Goal: Complete application form: Complete application form

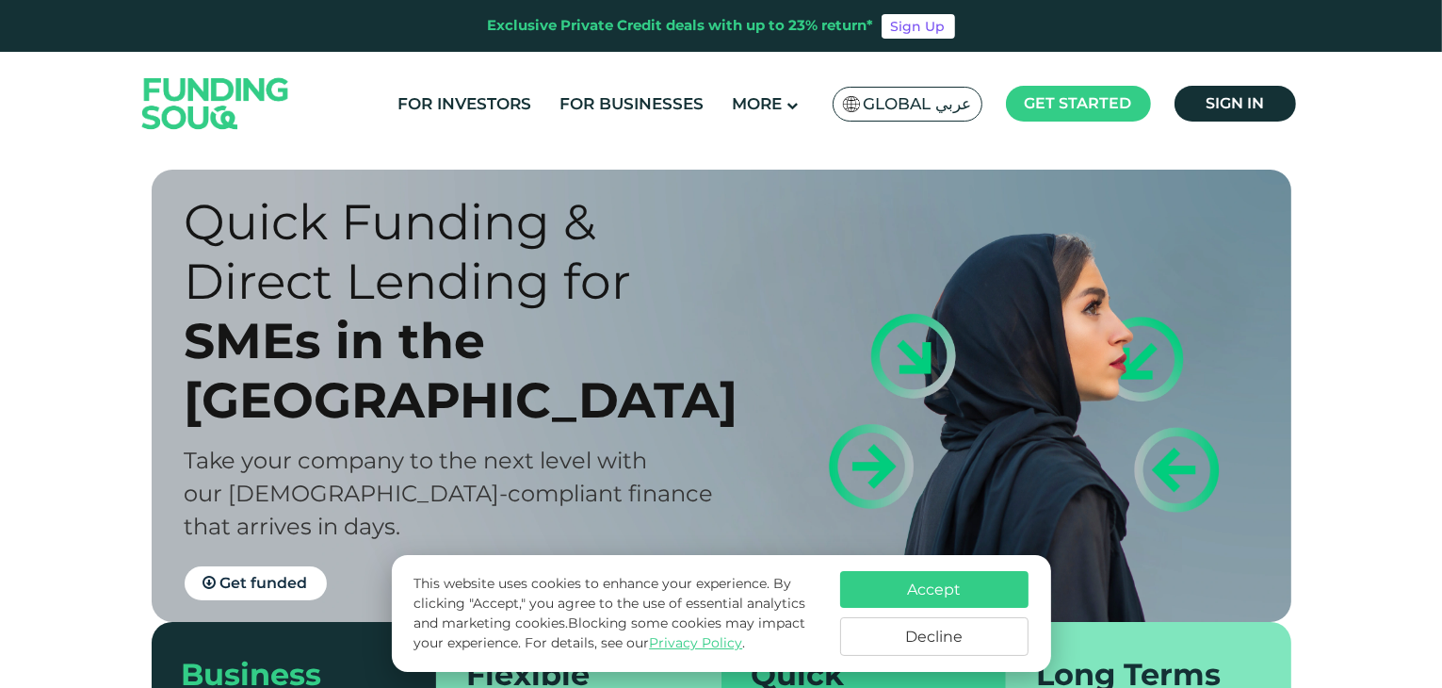
click at [992, 645] on button "Decline" at bounding box center [934, 636] width 188 height 39
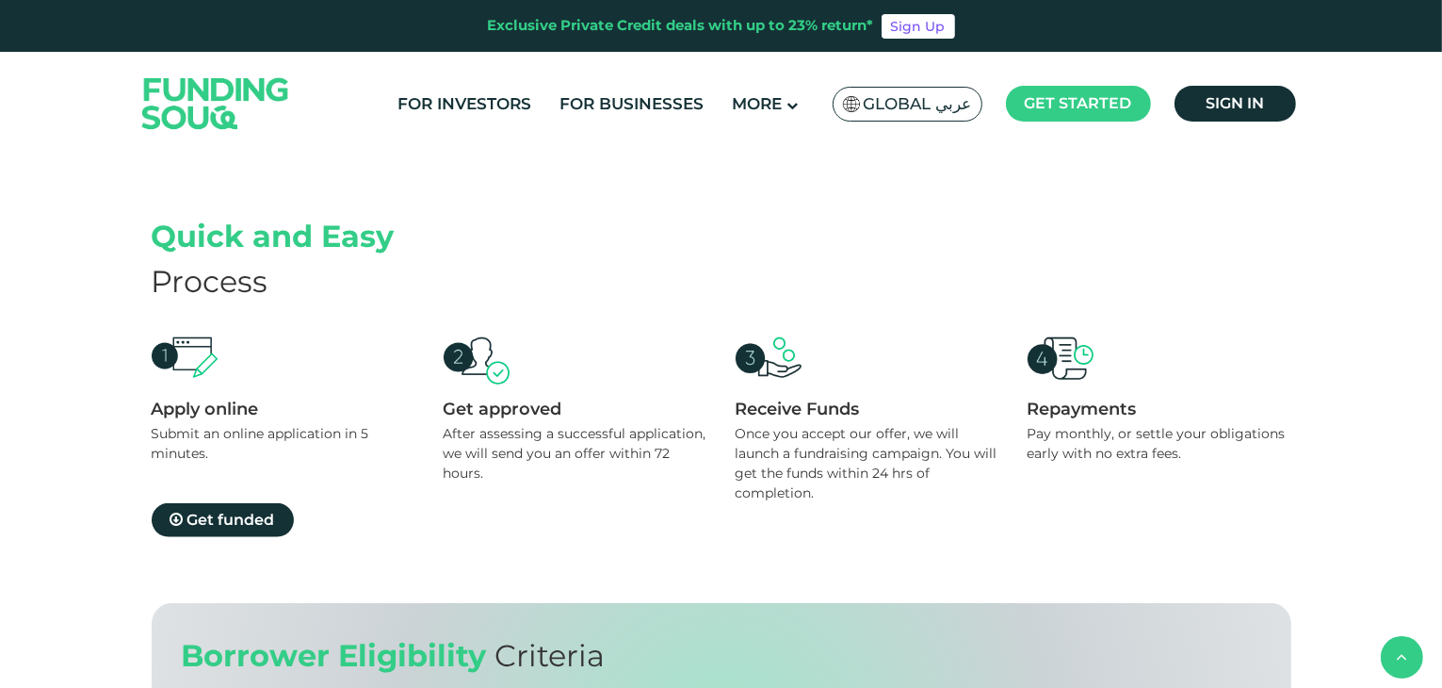
scroll to position [1680, 0]
click at [255, 519] on span "Get funded" at bounding box center [231, 519] width 88 height 18
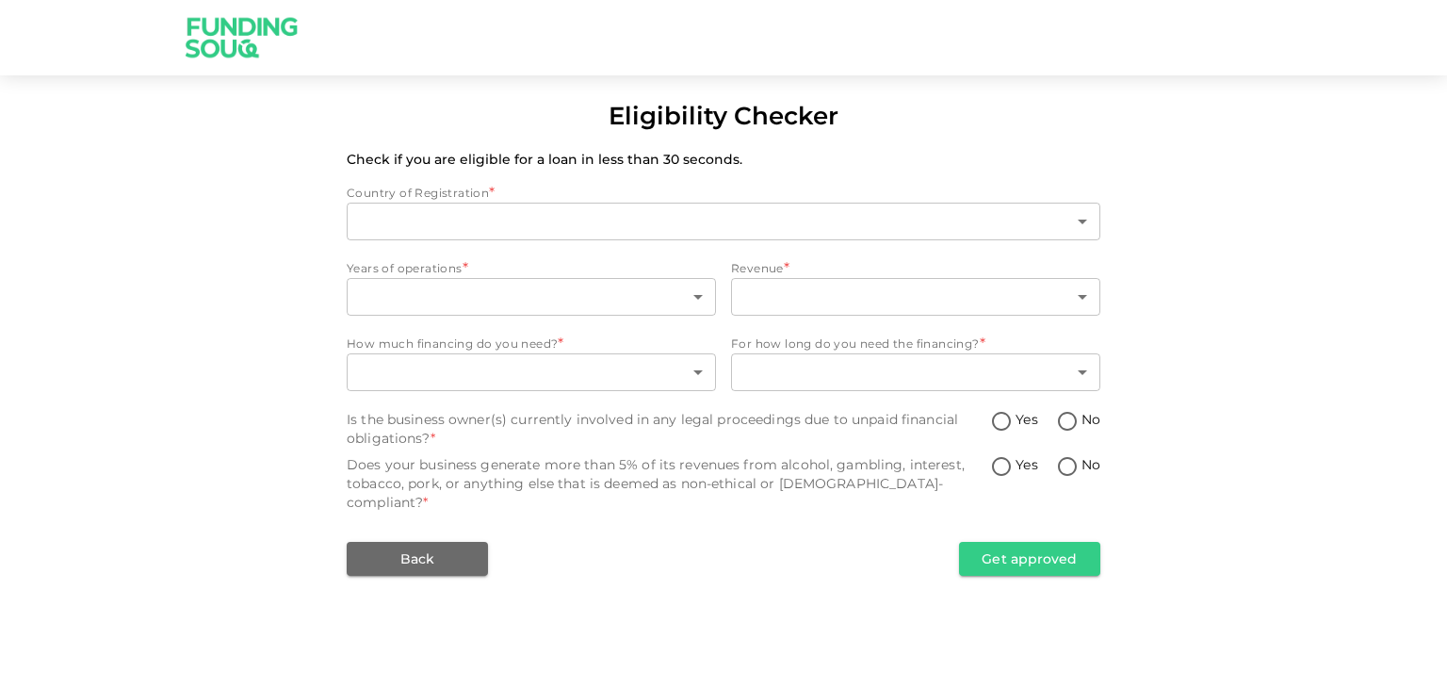
type input "1"
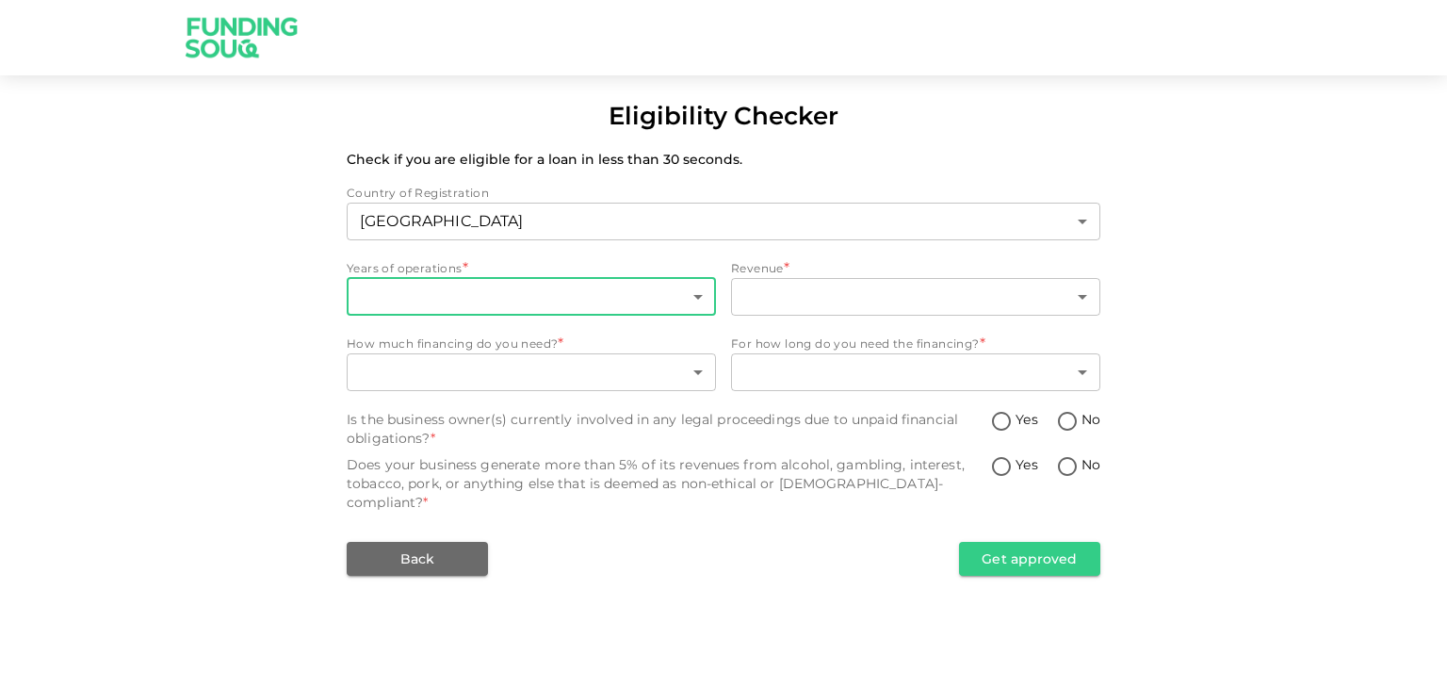
click at [456, 293] on body "Eligibility Checker Check if you are eligible for a loan in less than 30 second…" at bounding box center [723, 344] width 1447 height 688
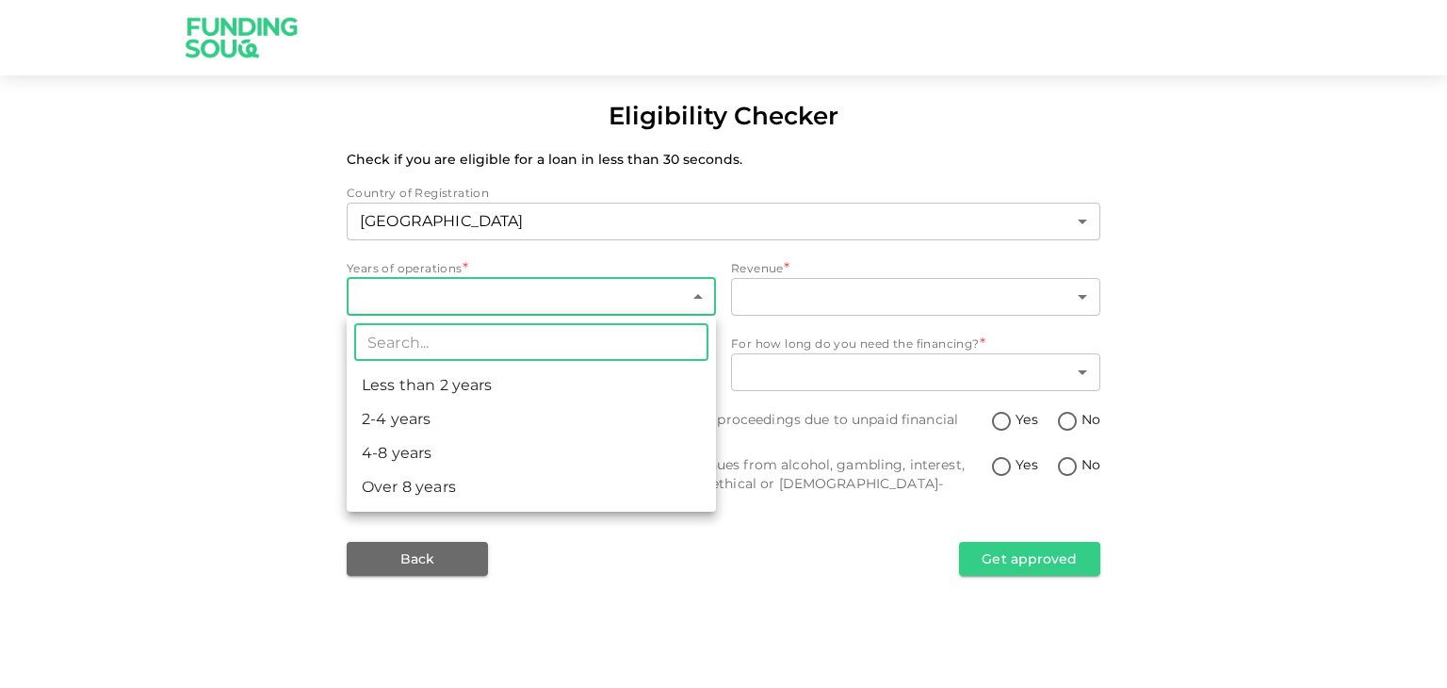
click at [447, 387] on li "Less than 2 years" at bounding box center [531, 385] width 369 height 34
type input "1"
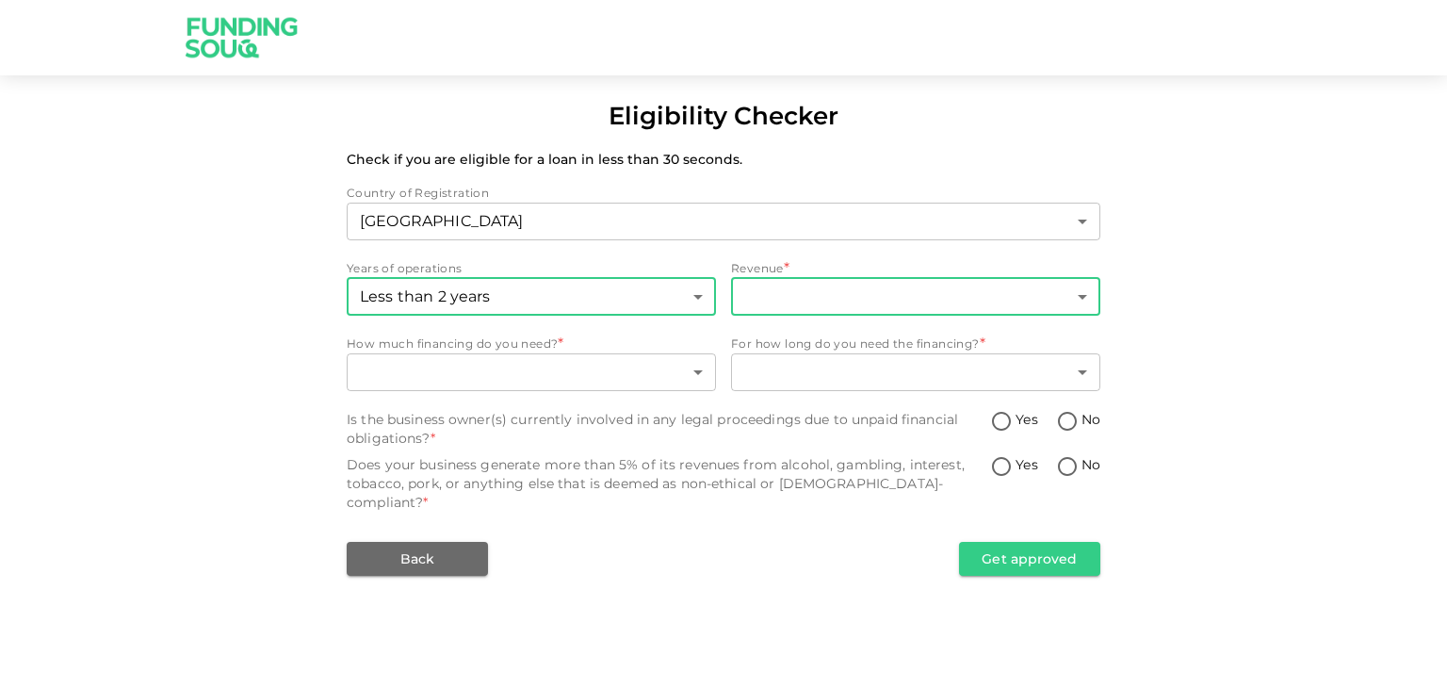
click at [795, 302] on body "Eligibility Checker Check if you are eligible for a loan in less than 30 second…" at bounding box center [723, 344] width 1447 height 688
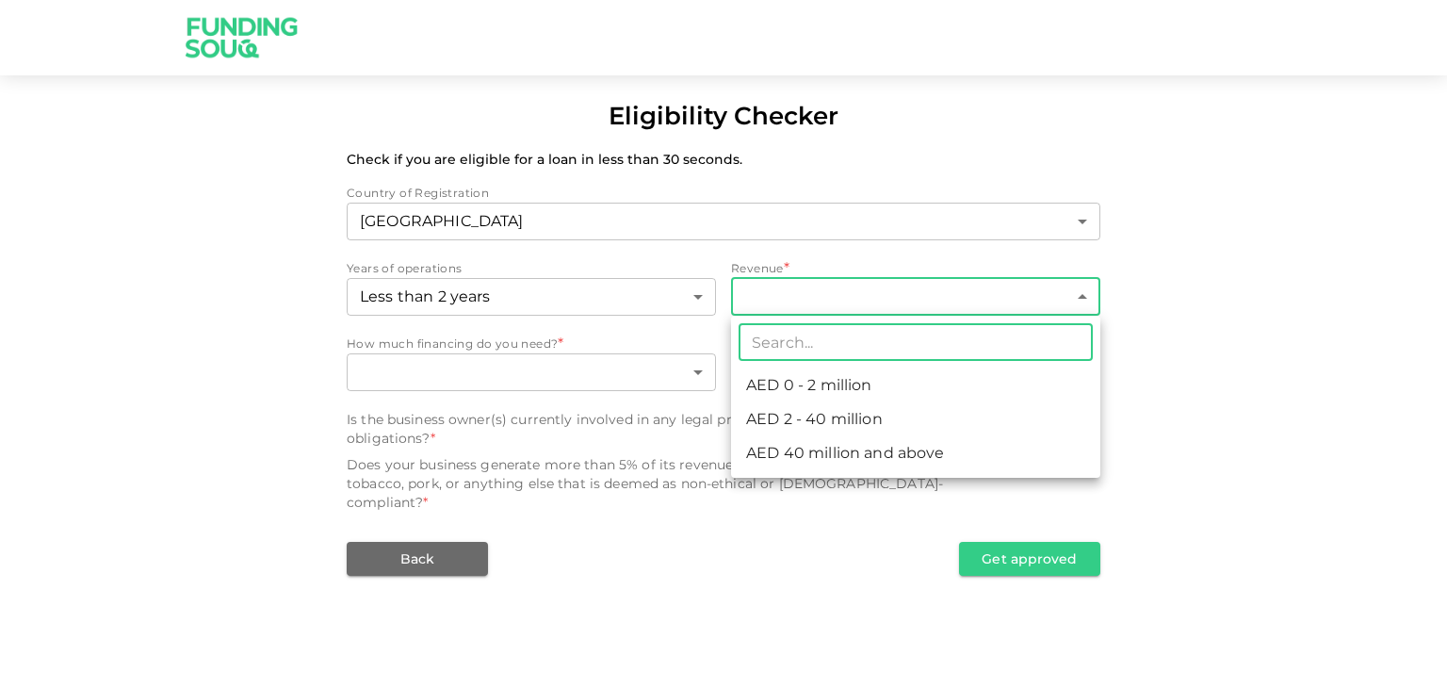
click at [817, 392] on li "AED 0 - 2 million" at bounding box center [915, 385] width 369 height 34
type input "1"
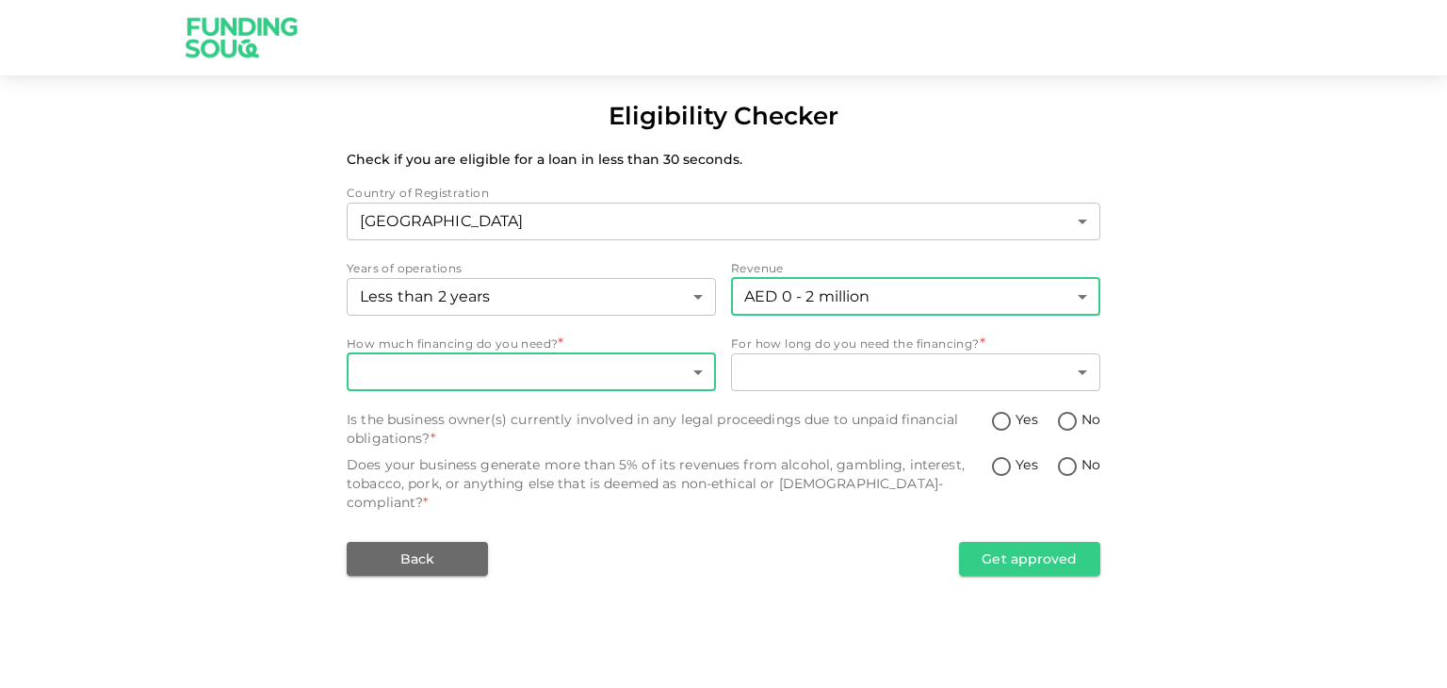
click at [638, 369] on body "Eligibility Checker Check if you are eligible for a loan in less than 30 second…" at bounding box center [723, 344] width 1447 height 688
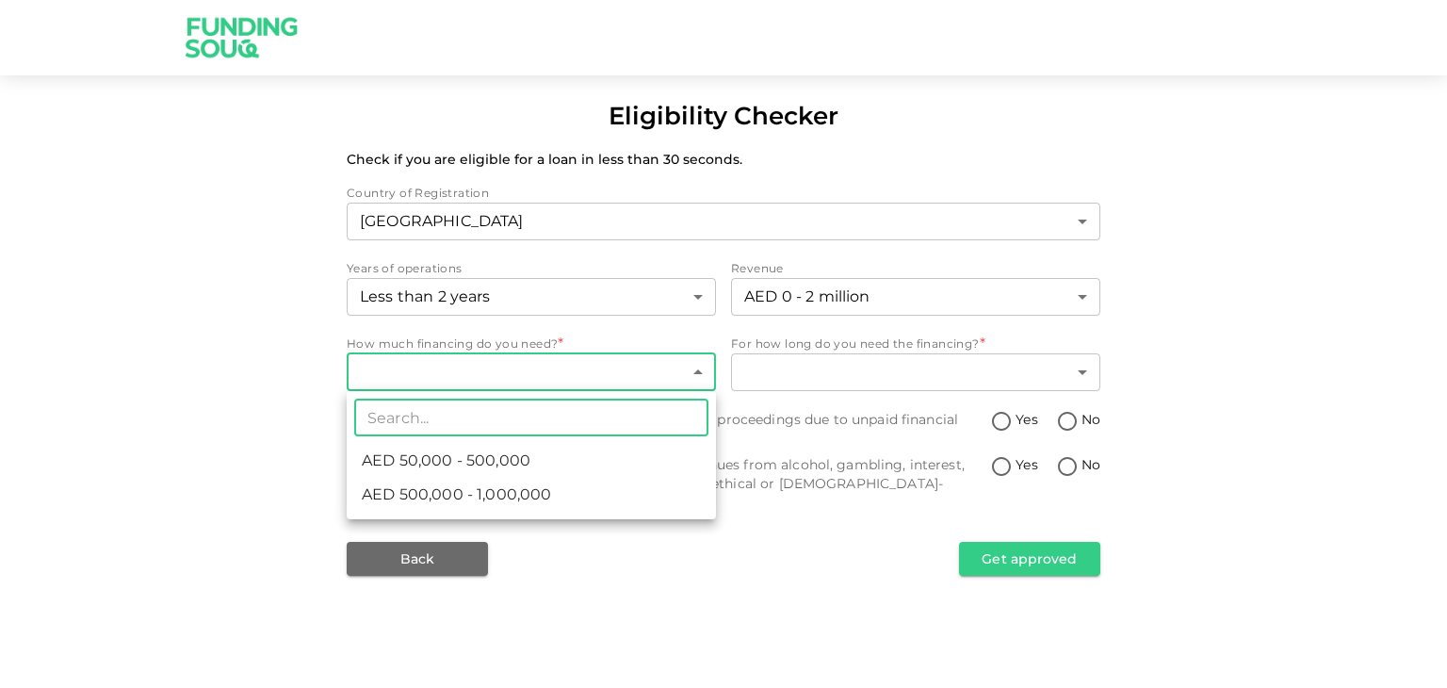
click at [533, 499] on span "AED 500,000 - 1,000,000" at bounding box center [456, 494] width 189 height 23
type input "2"
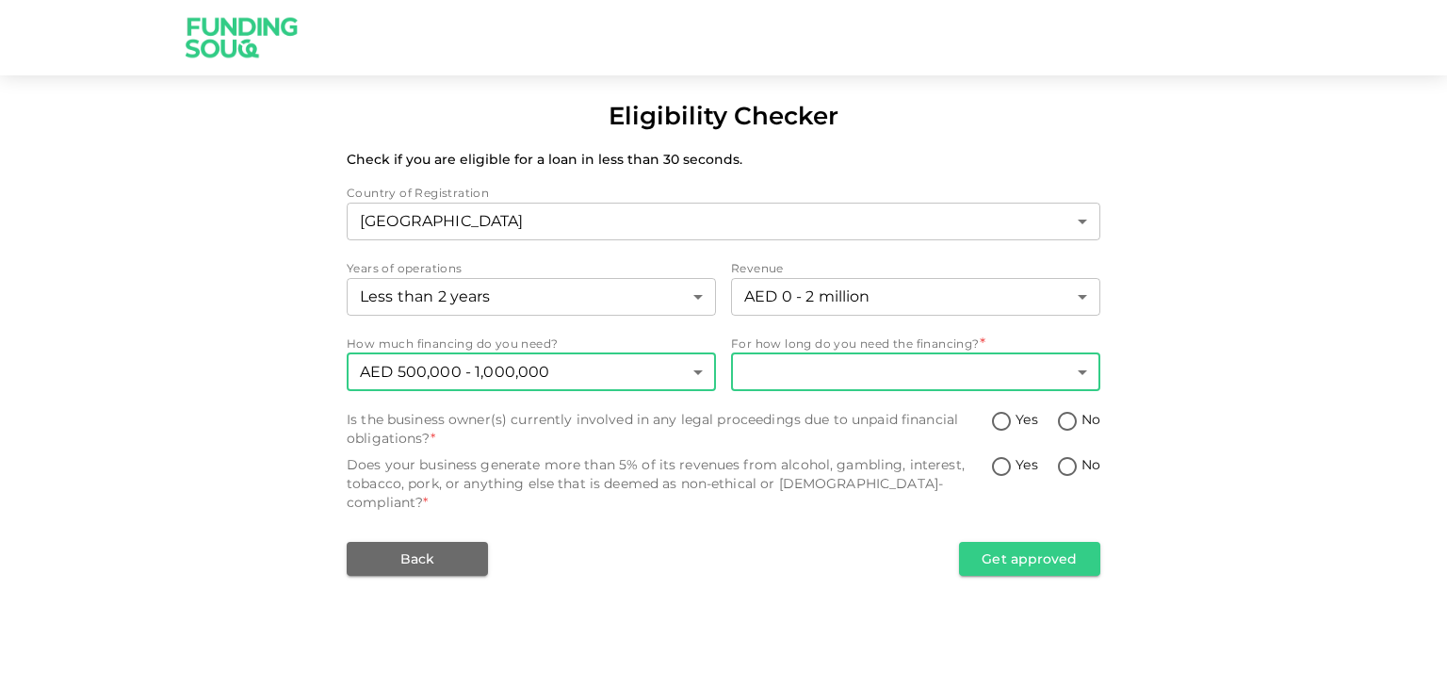
click at [854, 373] on body "Eligibility Checker Check if you are eligible for a loan in less than 30 second…" at bounding box center [723, 344] width 1447 height 688
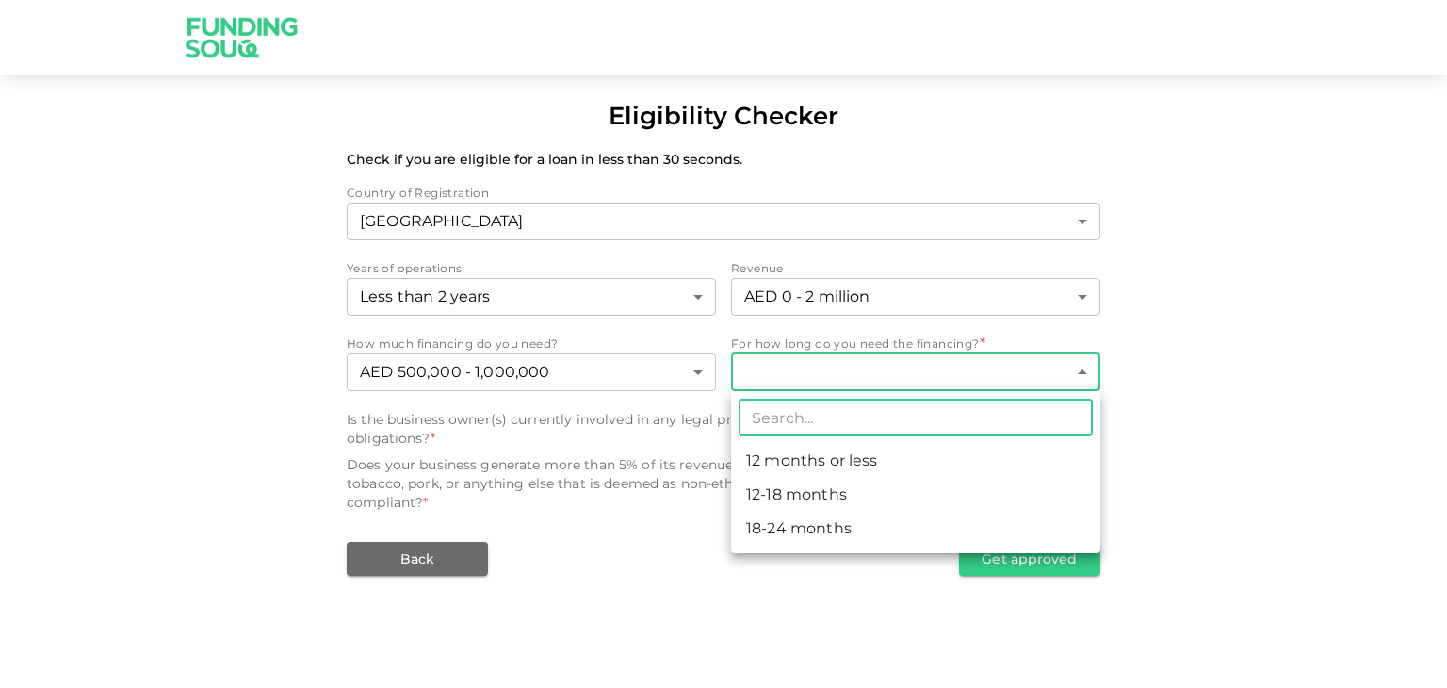
click at [806, 521] on li "18-24 months" at bounding box center [915, 529] width 369 height 34
type input "3"
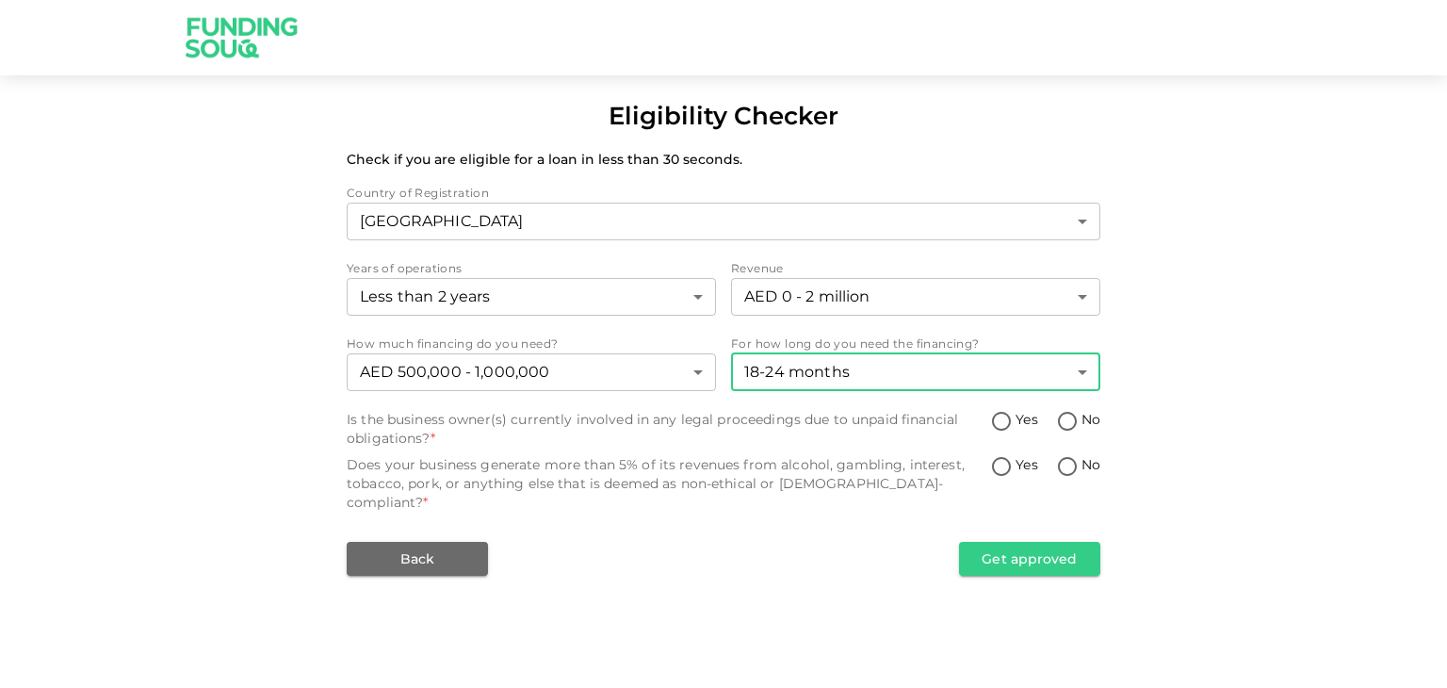
click at [1068, 425] on input "No" at bounding box center [1067, 422] width 28 height 25
radio input "true"
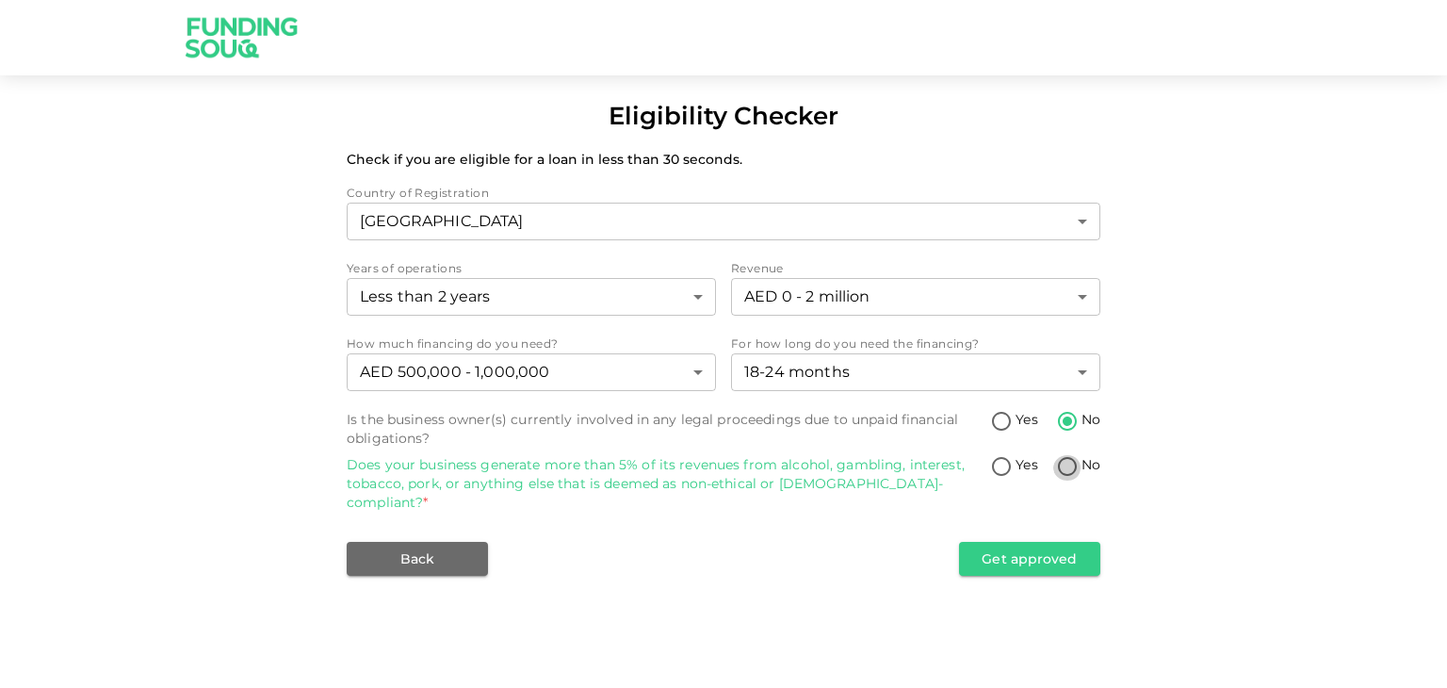
click at [1070, 465] on input "No" at bounding box center [1067, 467] width 28 height 25
radio input "true"
click at [1025, 542] on button "Get approved" at bounding box center [1029, 559] width 141 height 34
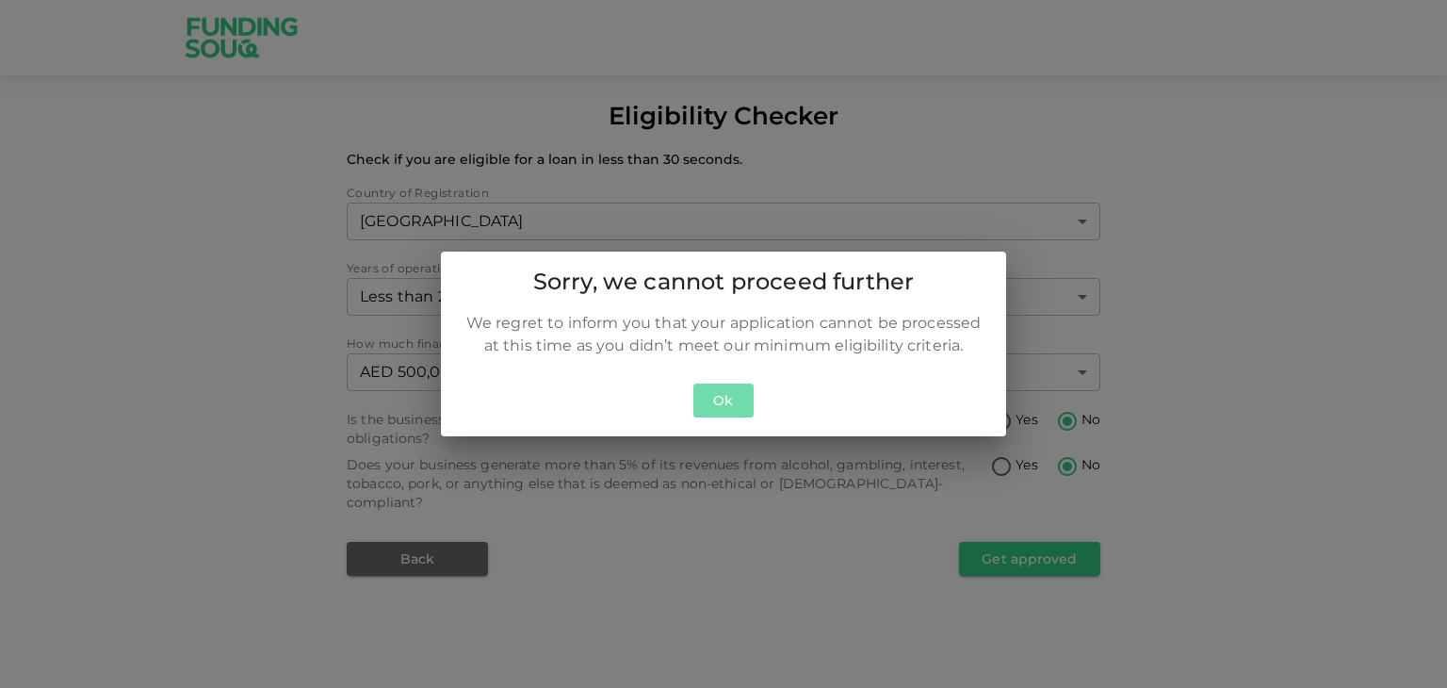
click at [713, 400] on button "Ok" at bounding box center [723, 400] width 60 height 35
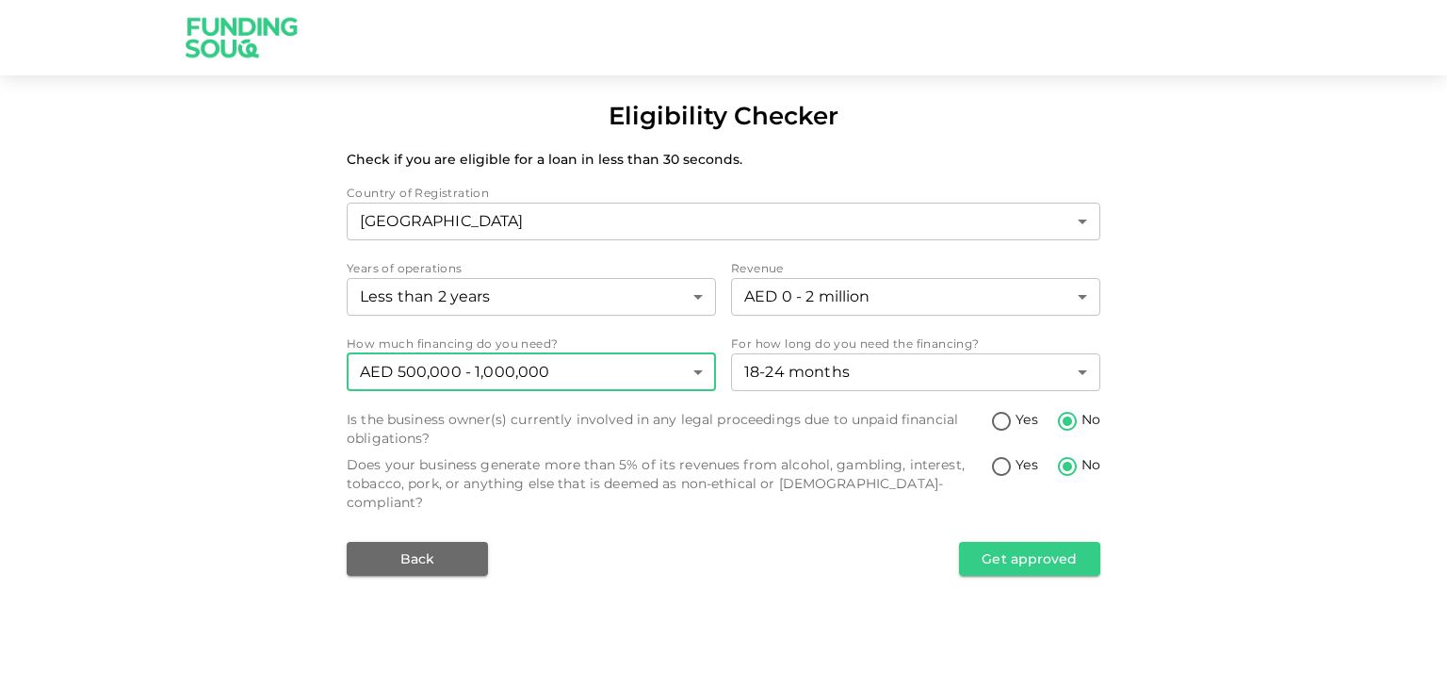
click at [699, 366] on body "Eligibility Checker Check if you are eligible for a loan in less than 30 second…" at bounding box center [723, 344] width 1447 height 688
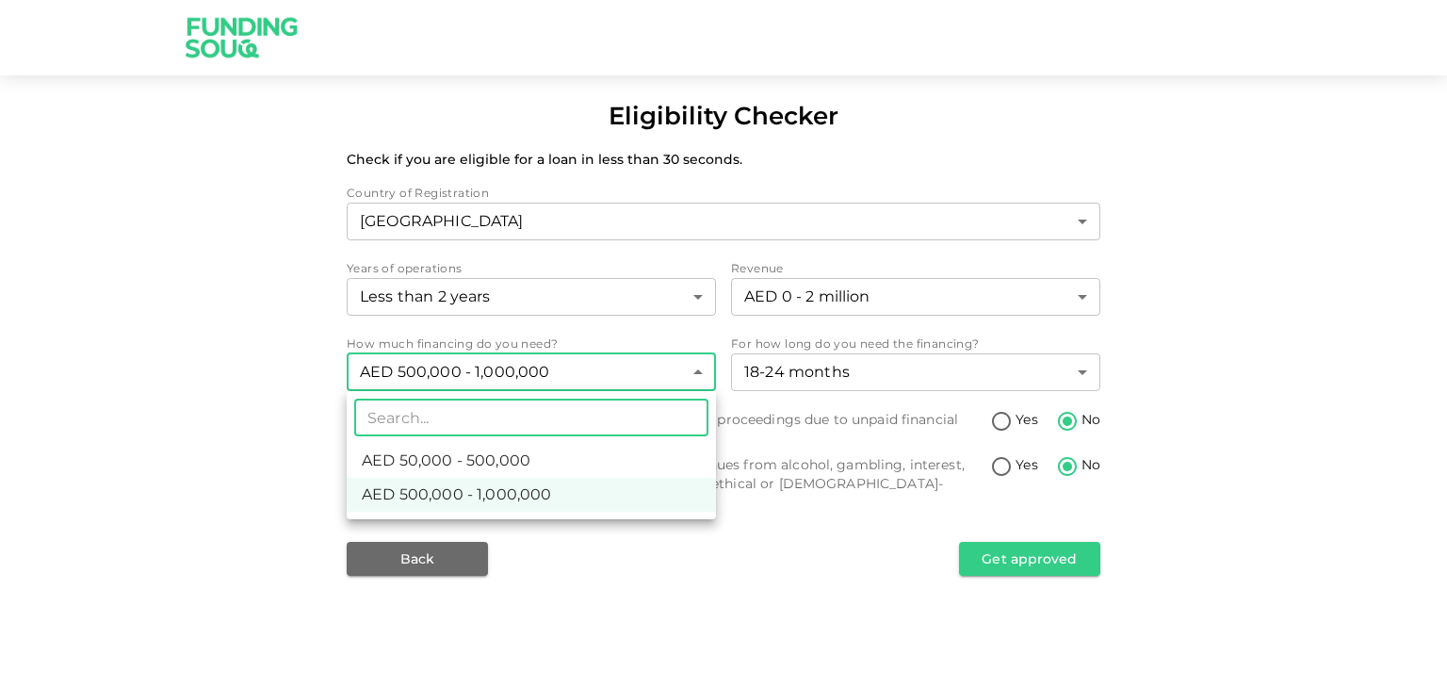
click at [513, 461] on span "AED 50,000 - 500,000" at bounding box center [446, 460] width 169 height 23
type input "1"
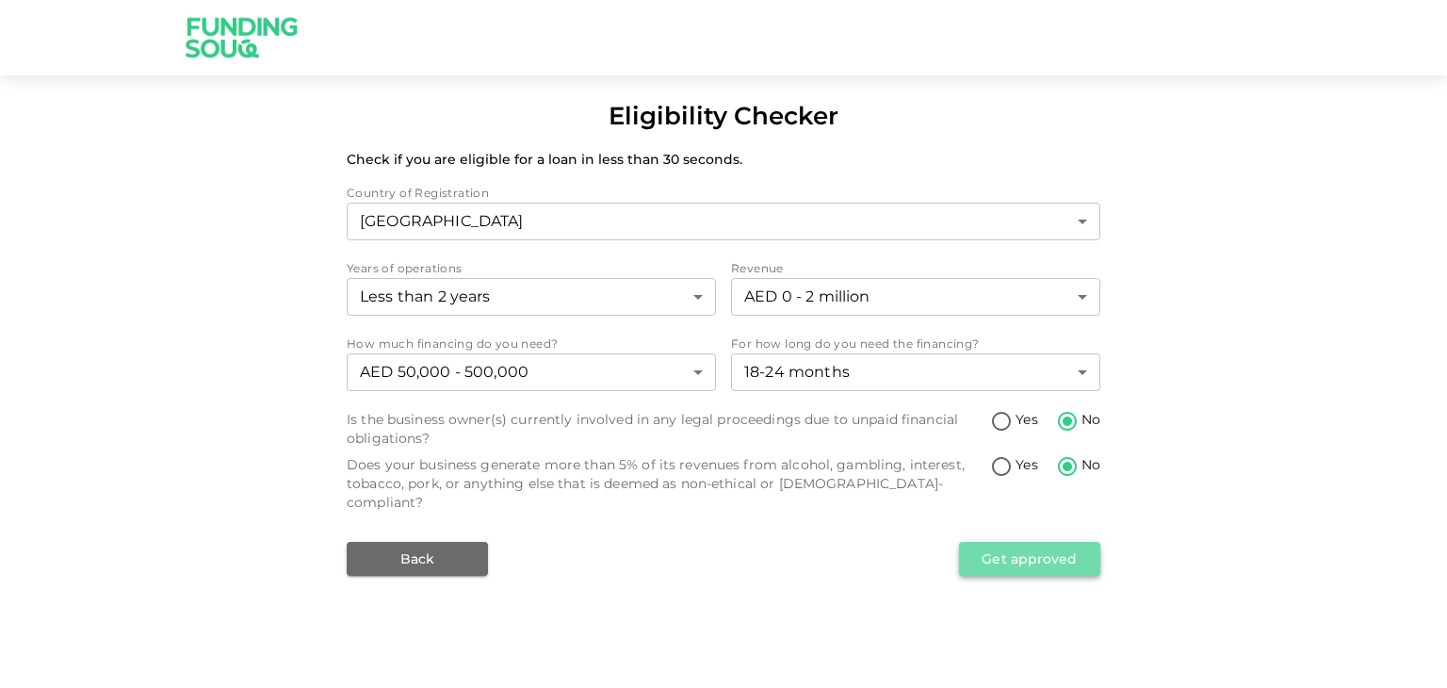
click at [1001, 542] on button "Get approved" at bounding box center [1029, 559] width 141 height 34
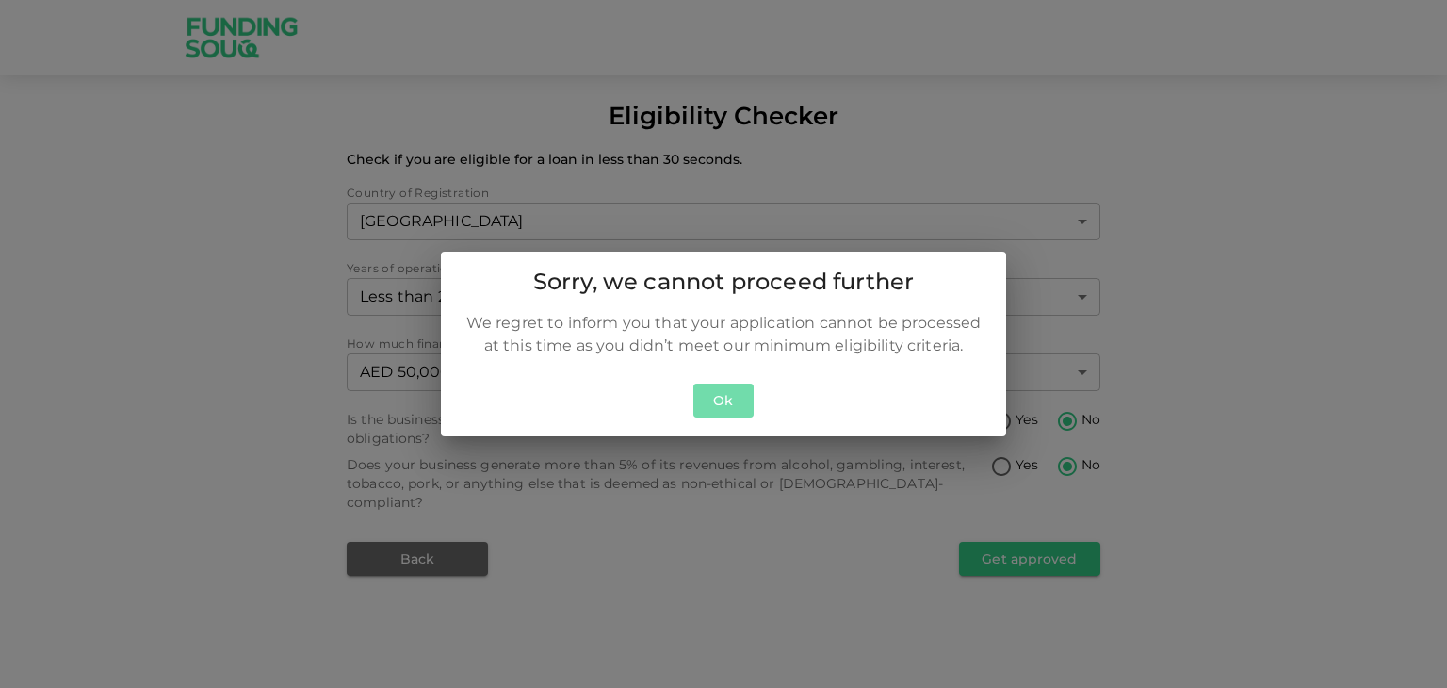
click at [734, 399] on button "Ok" at bounding box center [723, 400] width 60 height 35
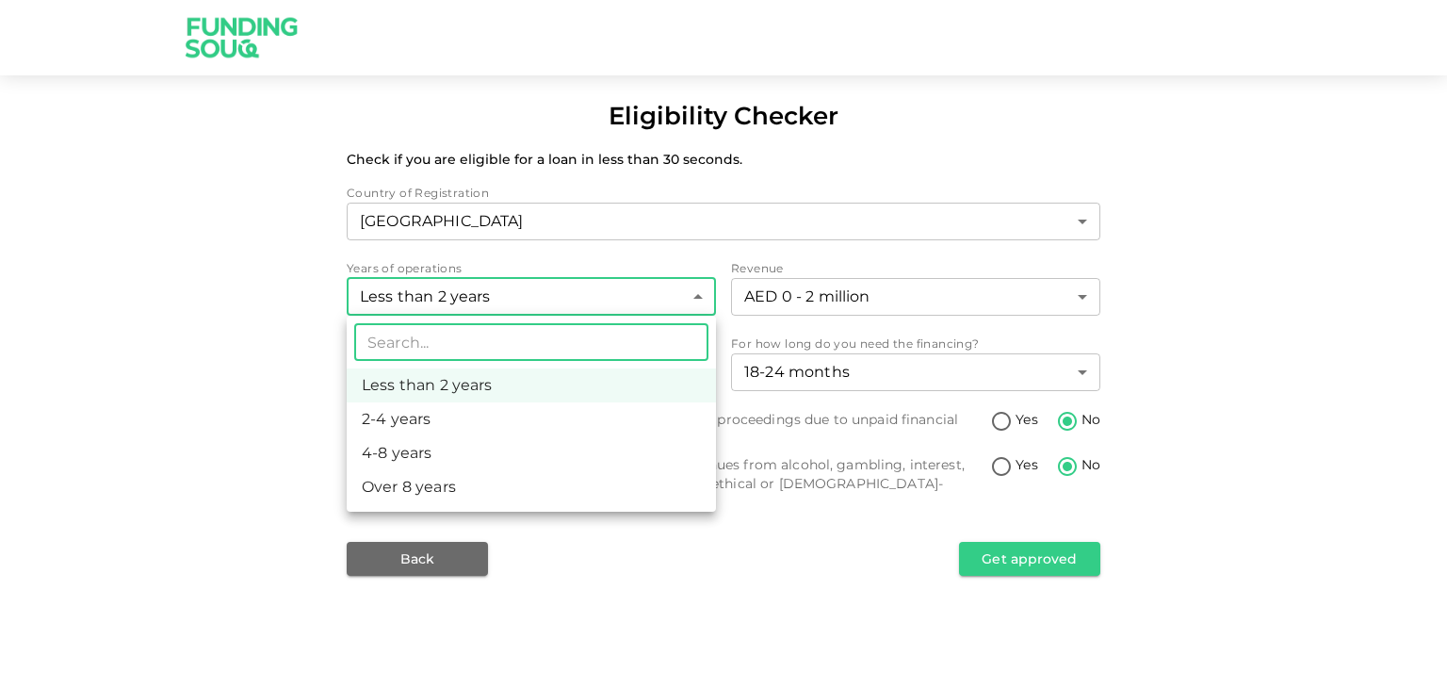
click at [697, 302] on body "Eligibility Checker Check if you are eligible for a loan in less than 30 second…" at bounding box center [723, 344] width 1447 height 688
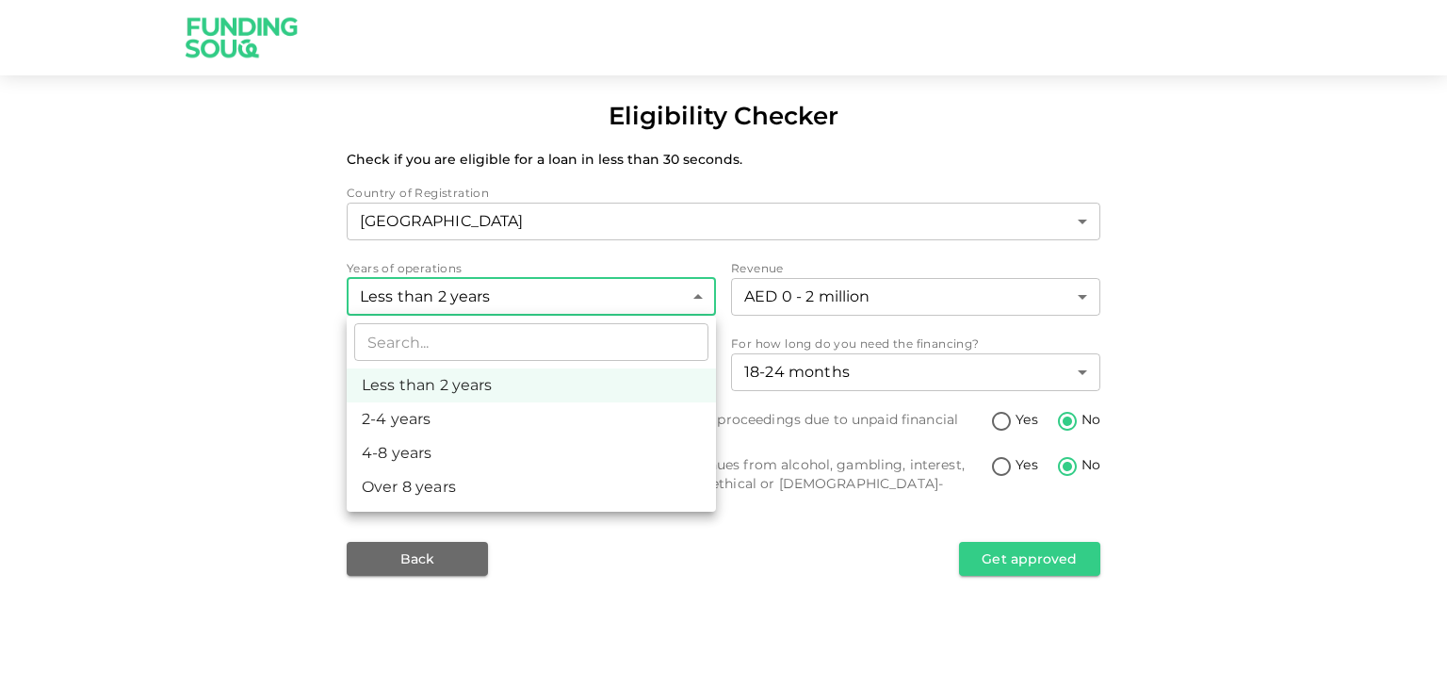
click at [697, 302] on div at bounding box center [723, 344] width 1447 height 688
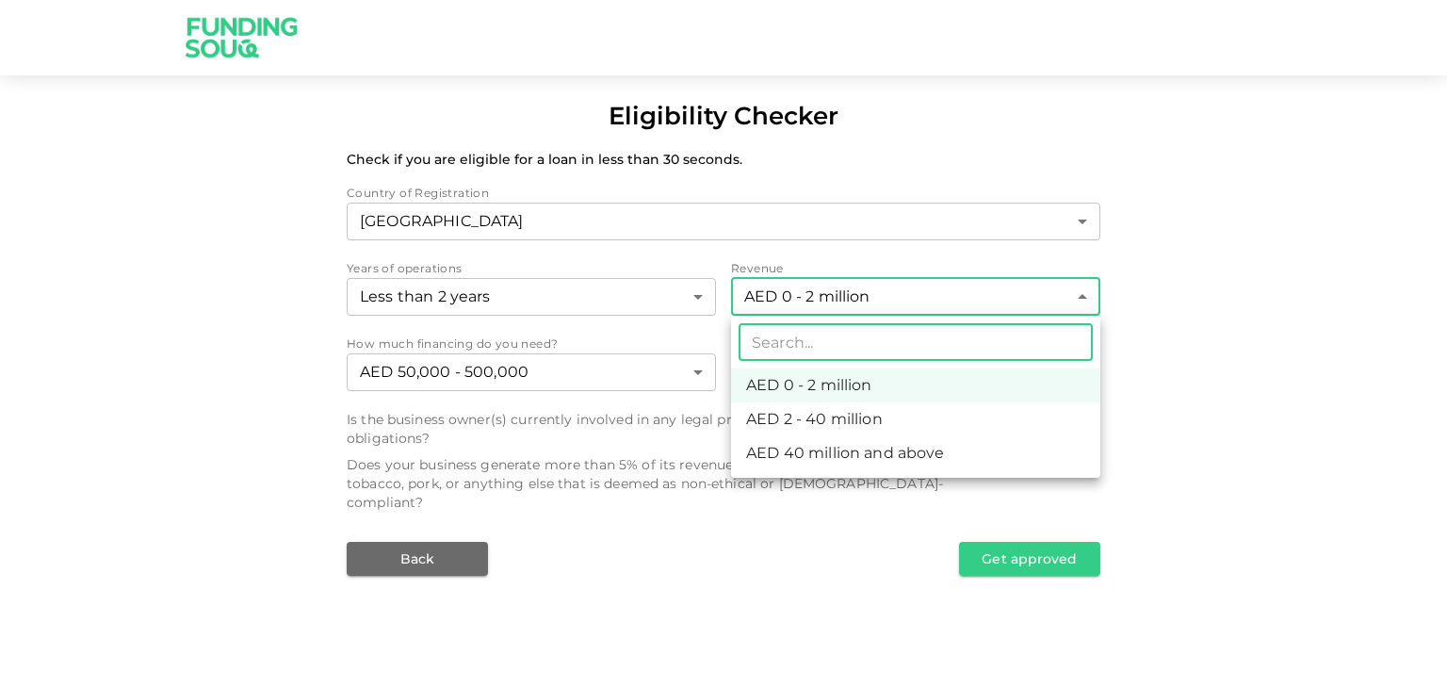
click at [857, 307] on body "Eligibility Checker Check if you are eligible for a loan in less than 30 second…" at bounding box center [723, 344] width 1447 height 688
click at [857, 307] on div at bounding box center [723, 344] width 1447 height 688
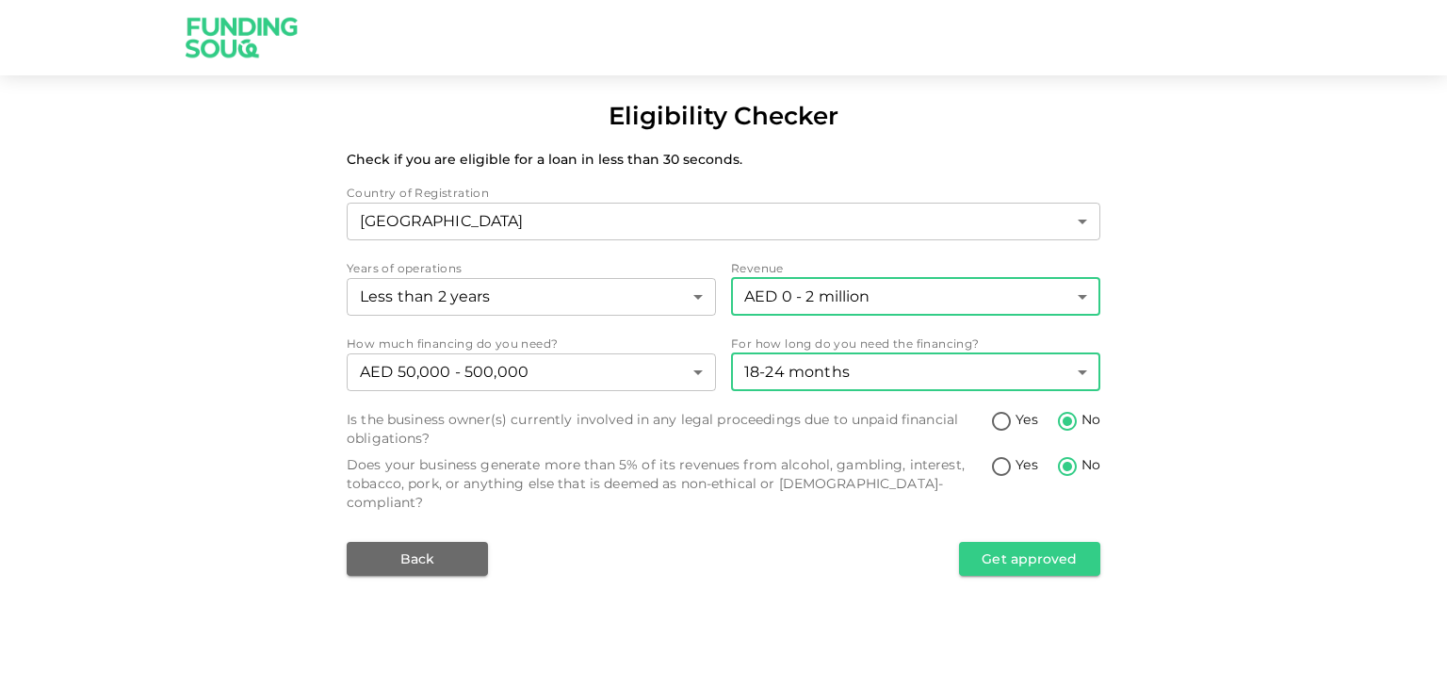
click at [867, 377] on body "Eligibility Checker Check if you are eligible for a loan in less than 30 second…" at bounding box center [723, 344] width 1447 height 688
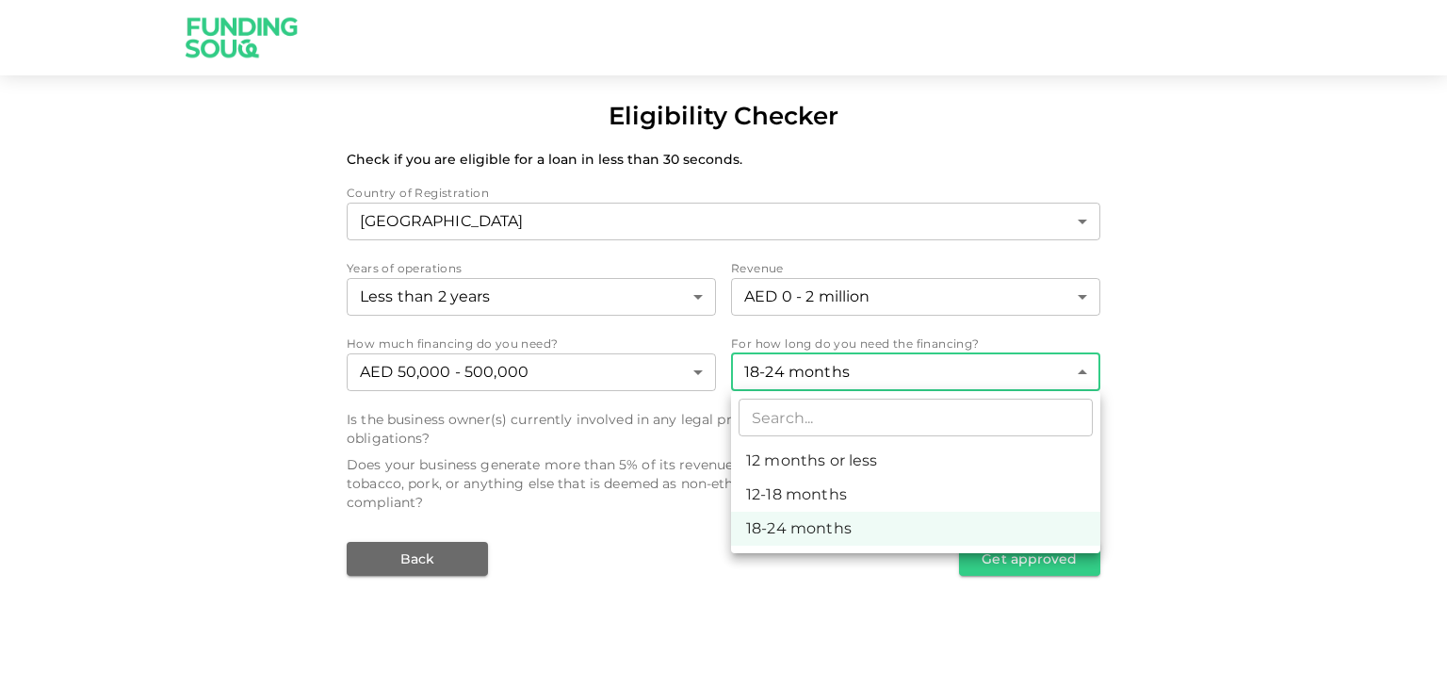
click at [867, 377] on div at bounding box center [723, 344] width 1447 height 688
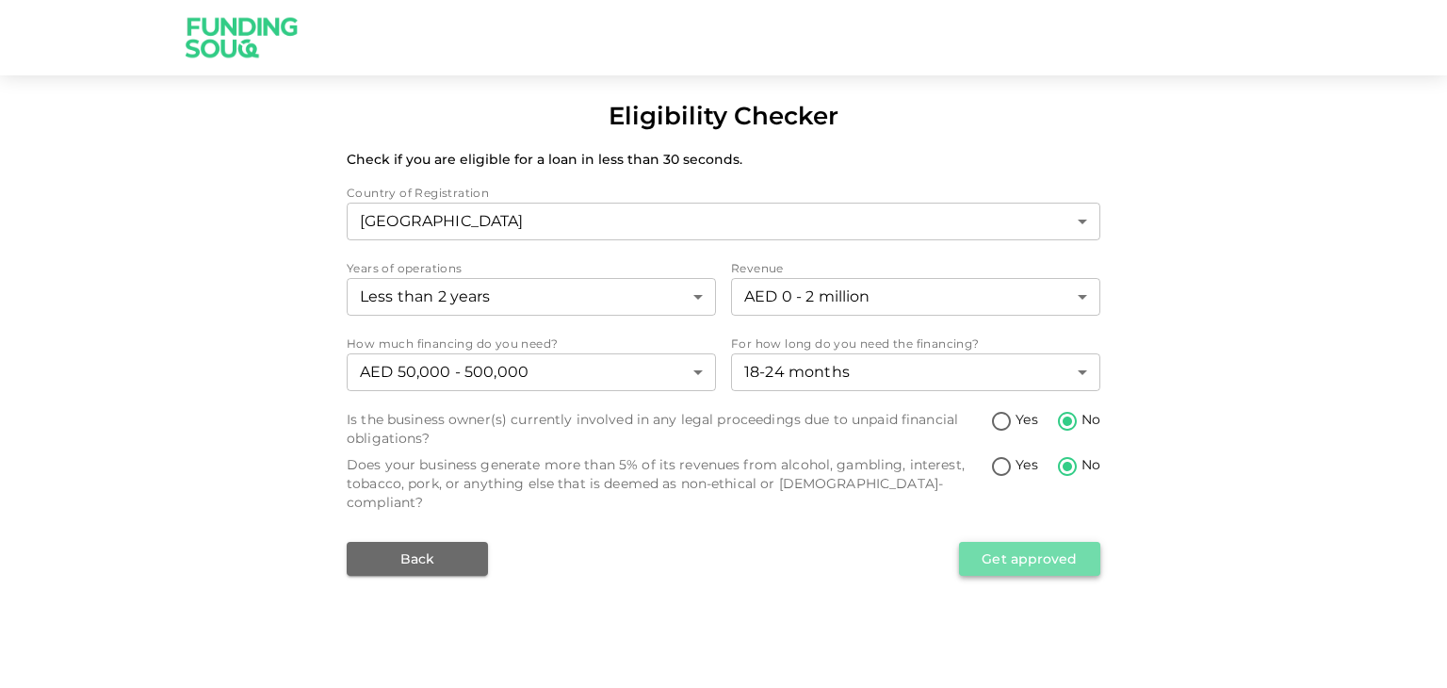
click at [1004, 548] on button "Get approved" at bounding box center [1029, 559] width 141 height 34
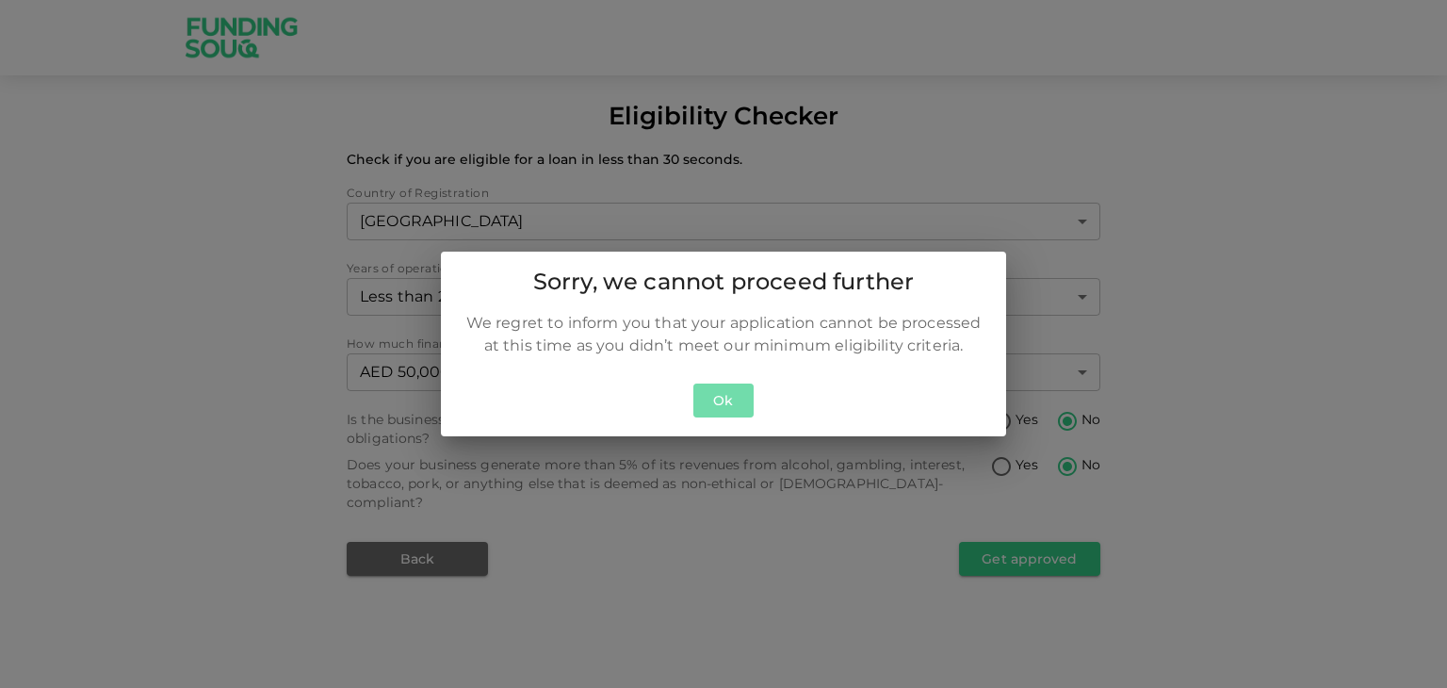
click at [724, 391] on button "Ok" at bounding box center [723, 400] width 60 height 35
